Goal: Information Seeking & Learning: Learn about a topic

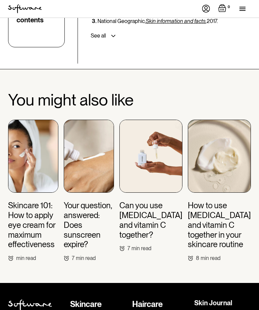
scroll to position [2523, 4]
click at [139, 201] on h3 "Can you use [MEDICAL_DATA] and vitamin C together?" at bounding box center [151, 220] width 63 height 39
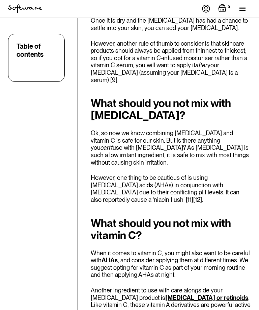
scroll to position [1774, 0]
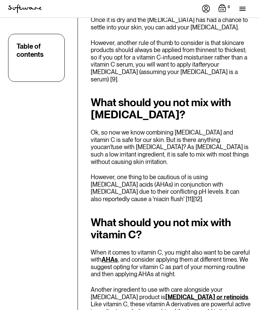
click at [117, 256] on link "AHAs" at bounding box center [110, 259] width 16 height 7
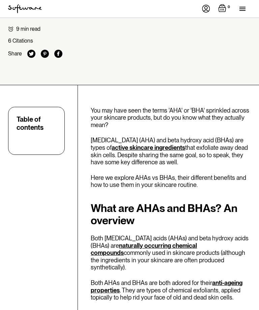
scroll to position [205, 0]
